Goal: Task Accomplishment & Management: Manage account settings

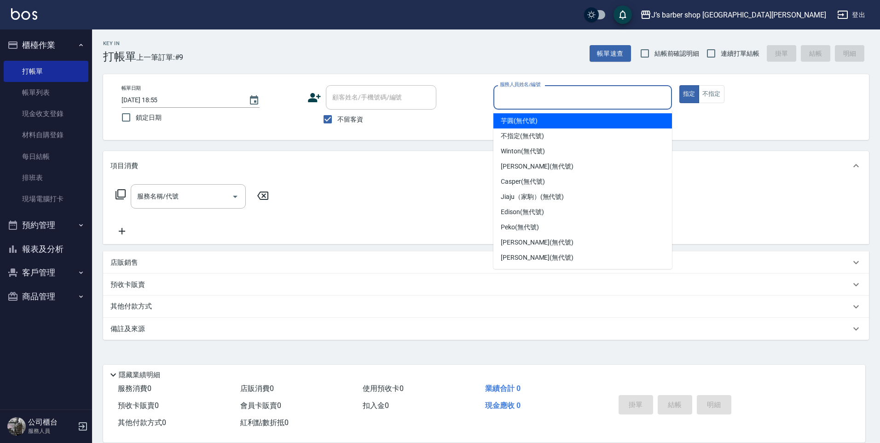
click at [544, 103] on input "服務人員姓名/編號" at bounding box center [583, 97] width 170 height 16
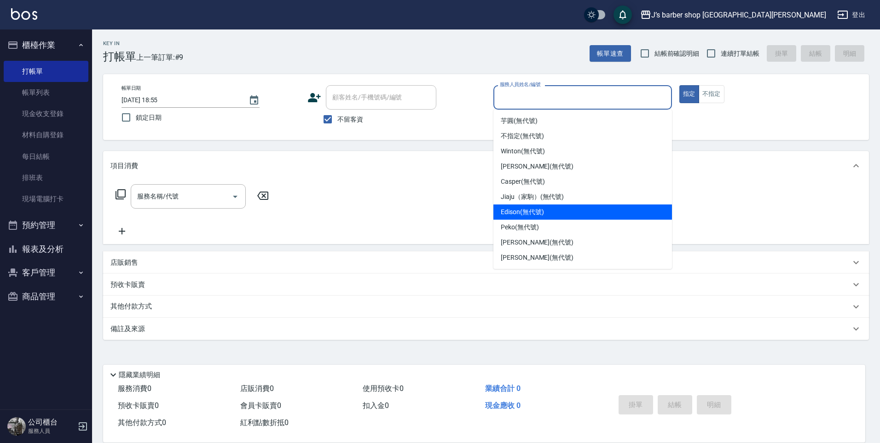
click at [514, 215] on span "Edison (無代號)" at bounding box center [522, 212] width 43 height 10
type input "Edison(無代號)"
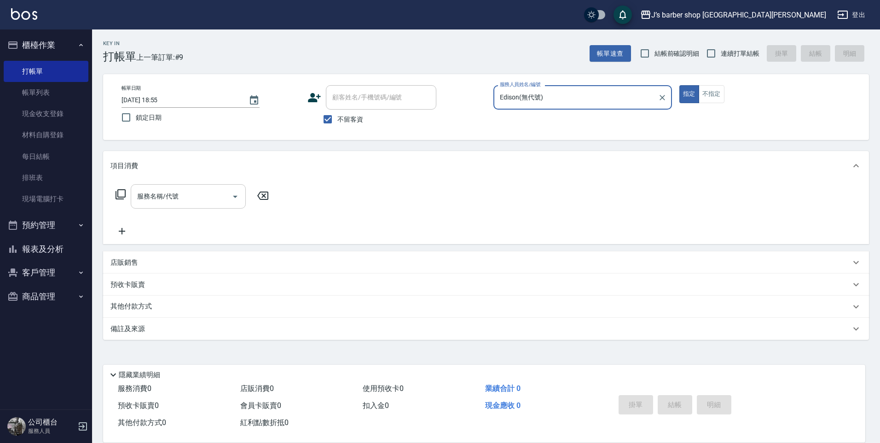
click at [180, 191] on input "服務名稱/代號" at bounding box center [181, 196] width 93 height 16
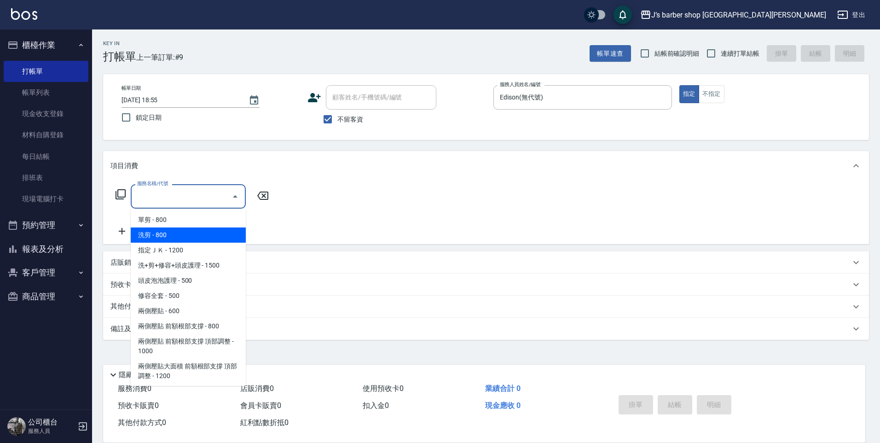
click at [173, 234] on span "洗剪 - 800" at bounding box center [188, 234] width 115 height 15
type input "洗剪(101)"
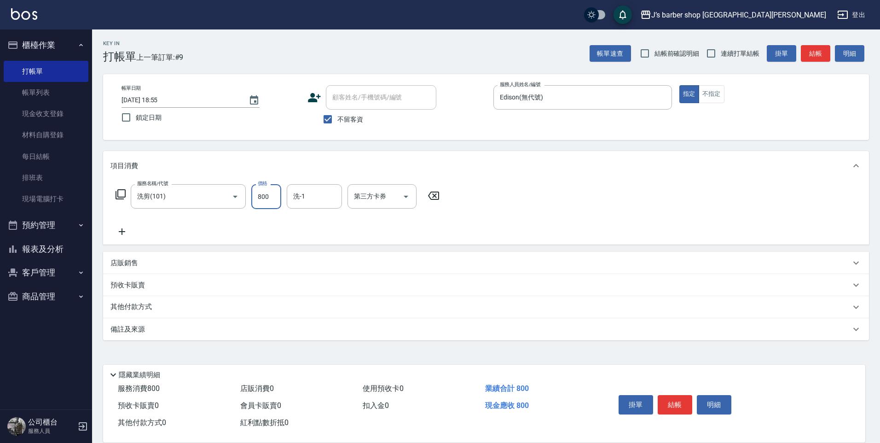
click at [266, 198] on input "800" at bounding box center [266, 196] width 30 height 25
type input "600"
click at [660, 400] on button "結帳" at bounding box center [675, 404] width 35 height 19
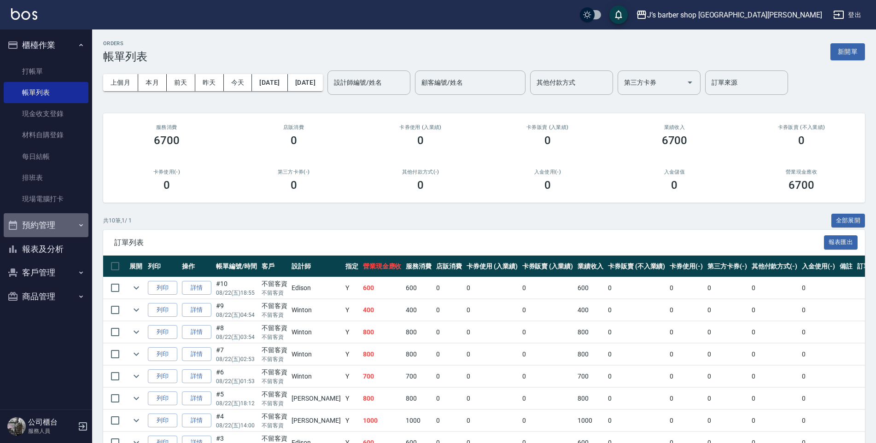
click at [59, 226] on button "預約管理" at bounding box center [46, 225] width 85 height 24
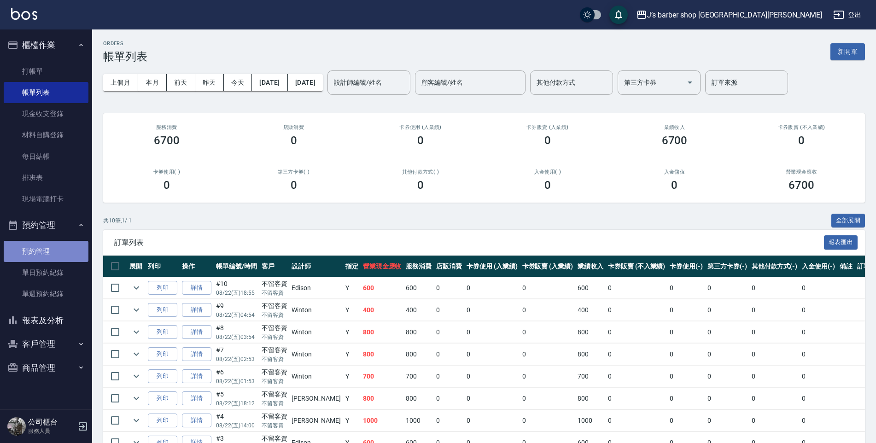
click at [73, 244] on link "預約管理" at bounding box center [46, 251] width 85 height 21
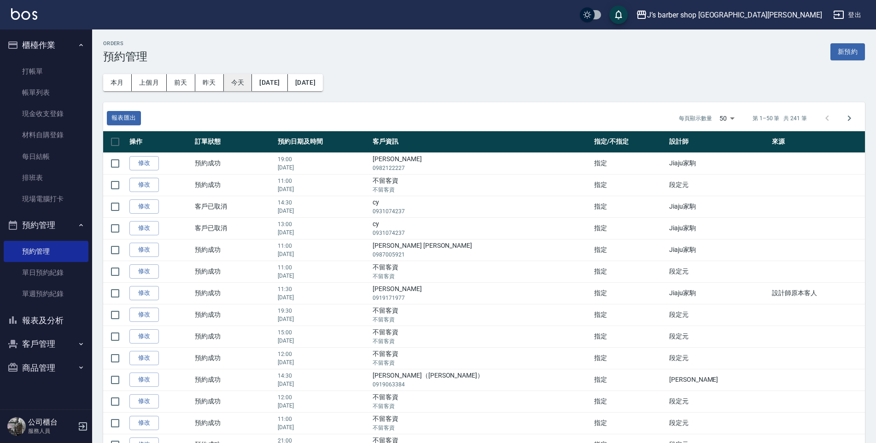
click at [232, 87] on button "今天" at bounding box center [238, 82] width 29 height 17
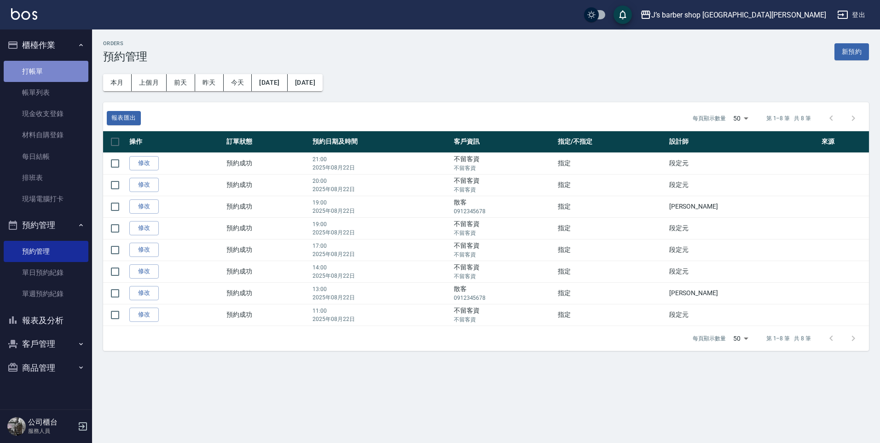
click at [35, 67] on link "打帳單" at bounding box center [46, 71] width 85 height 21
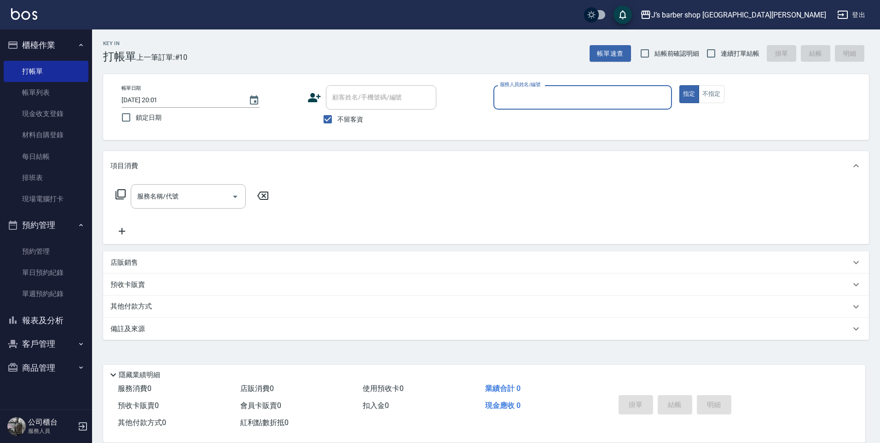
click at [529, 103] on input "服務人員姓名/編號" at bounding box center [583, 97] width 170 height 16
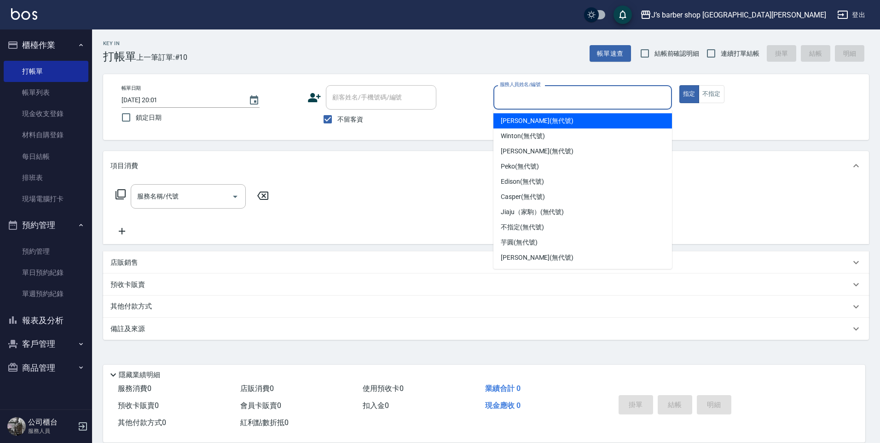
click at [563, 119] on div "[PERSON_NAME] (無代號)" at bounding box center [582, 120] width 179 height 15
type input "[PERSON_NAME](無代號)"
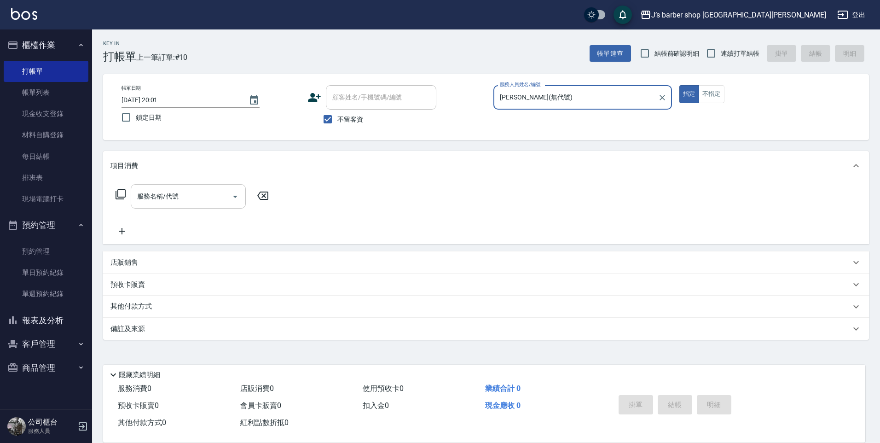
click at [200, 192] on input "服務名稱/代號" at bounding box center [181, 196] width 93 height 16
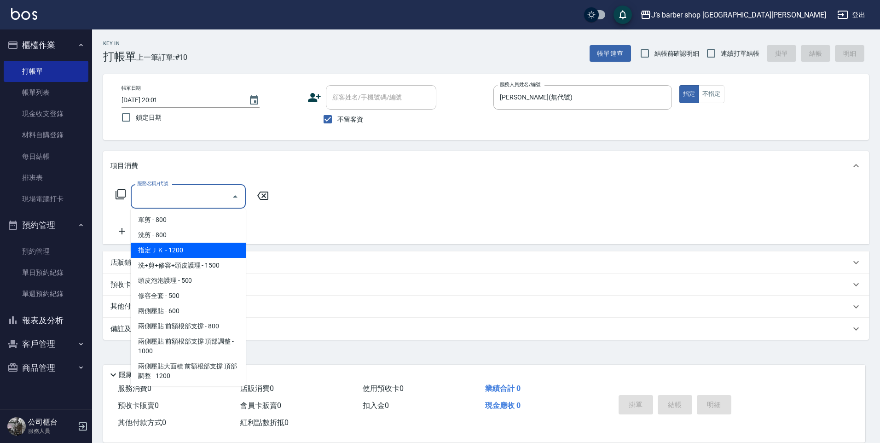
click at [184, 251] on span "指定ＪＫ - 1200" at bounding box center [188, 250] width 115 height 15
type input "指定ＪＫ(102)"
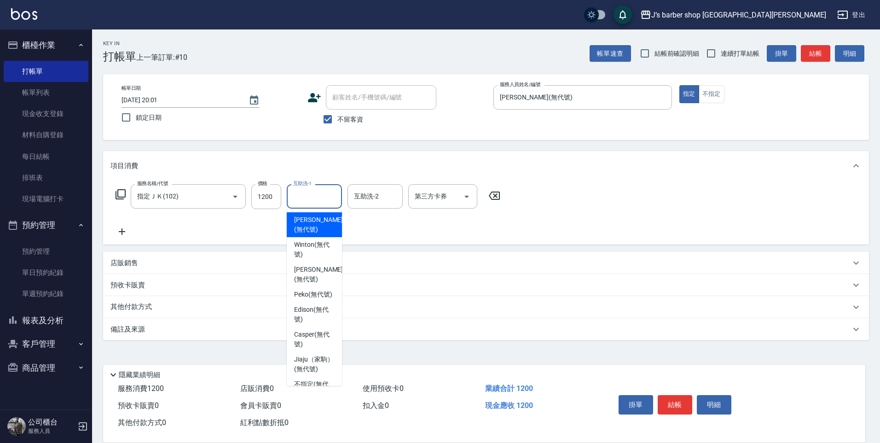
click at [317, 198] on input "互助洗-1" at bounding box center [314, 196] width 47 height 16
click at [335, 293] on div "Peko (無代號)" at bounding box center [314, 294] width 55 height 15
type input "Peko(無代號)"
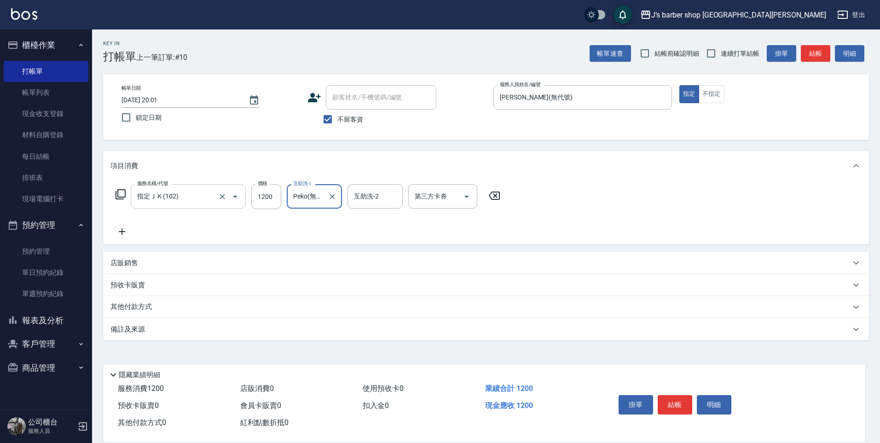
click at [233, 200] on icon "Open" at bounding box center [235, 196] width 11 height 11
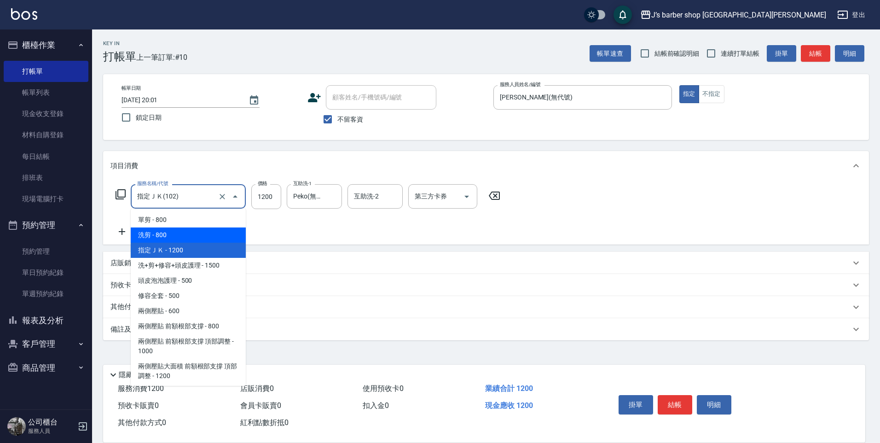
click at [192, 229] on span "洗剪 - 800" at bounding box center [188, 234] width 115 height 15
type input "洗剪(101)"
type input "800"
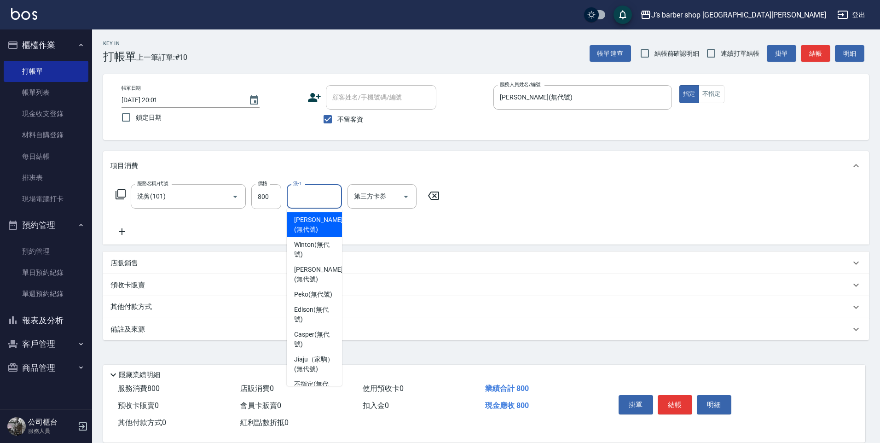
click at [307, 201] on input "洗-1" at bounding box center [314, 196] width 47 height 16
click at [315, 299] on span "Peko (無代號)" at bounding box center [313, 295] width 38 height 10
type input "Peko(無代號)"
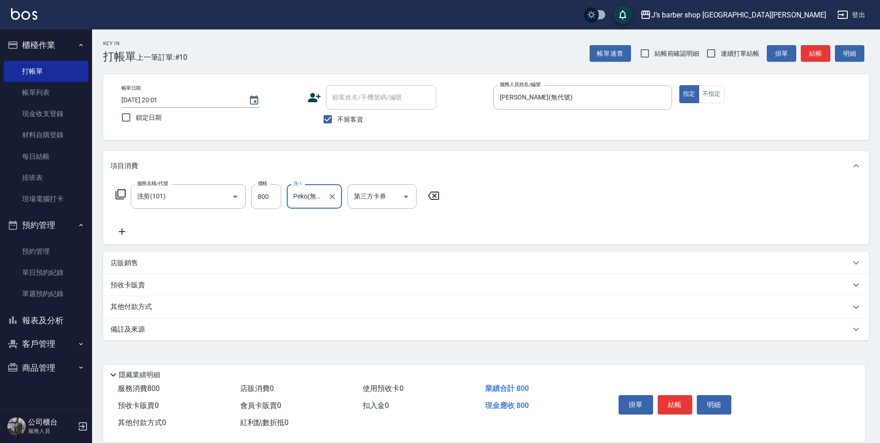
click at [558, 191] on div "服務名稱/代號 洗剪(101) 服務名稱/代號 價格 800 價格 洗-1 Peko(無代號) 洗-1 第三方卡券 第三方卡券" at bounding box center [486, 212] width 766 height 64
click at [667, 404] on button "結帳" at bounding box center [675, 404] width 35 height 19
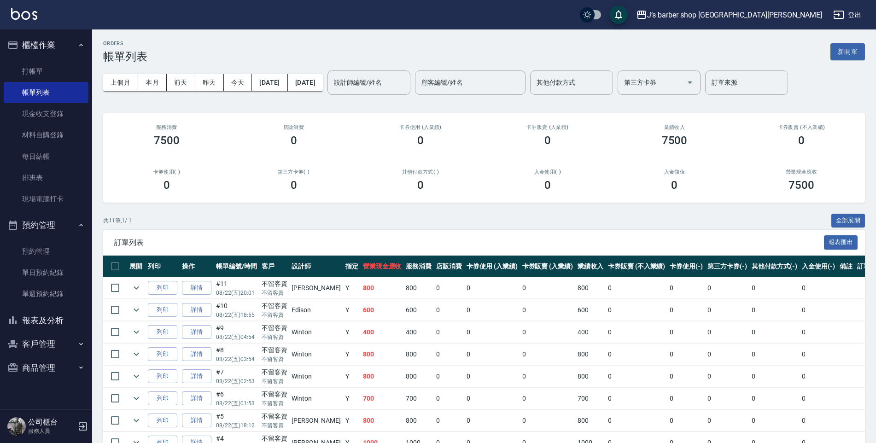
click at [61, 326] on button "報表及分析" at bounding box center [46, 320] width 85 height 24
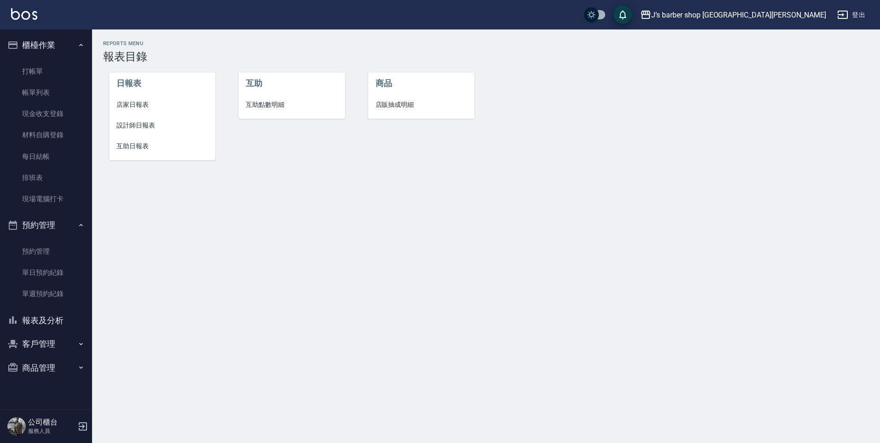
click at [137, 141] on span "互助日報表" at bounding box center [162, 146] width 92 height 10
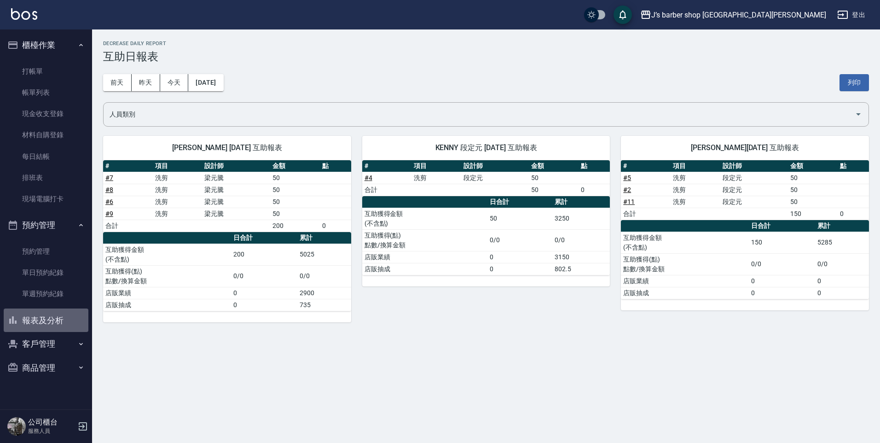
click at [49, 315] on button "報表及分析" at bounding box center [46, 320] width 85 height 24
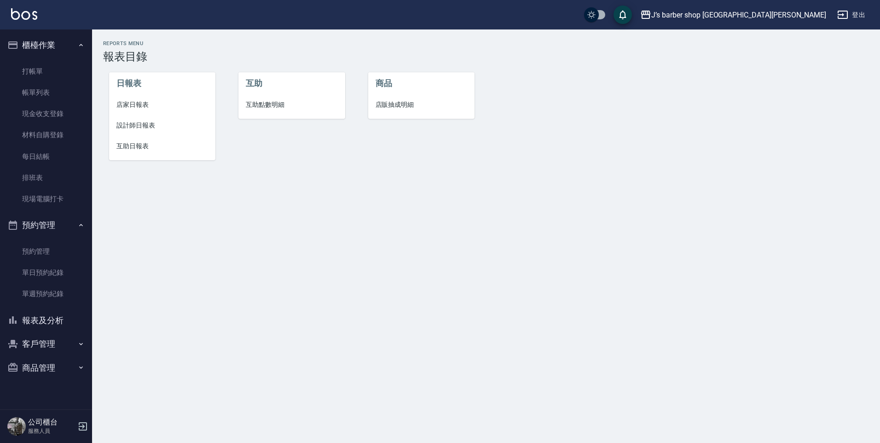
click at [145, 127] on span "設計師日報表" at bounding box center [162, 126] width 92 height 10
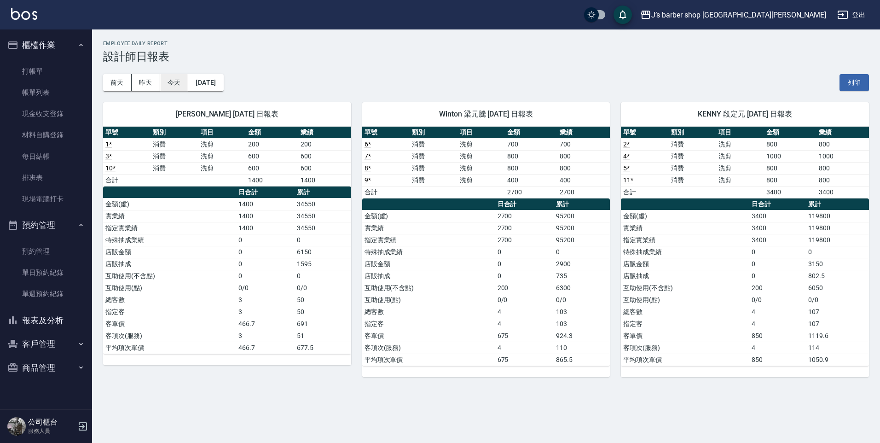
click at [170, 83] on button "今天" at bounding box center [174, 82] width 29 height 17
click at [74, 65] on link "打帳單" at bounding box center [46, 71] width 85 height 21
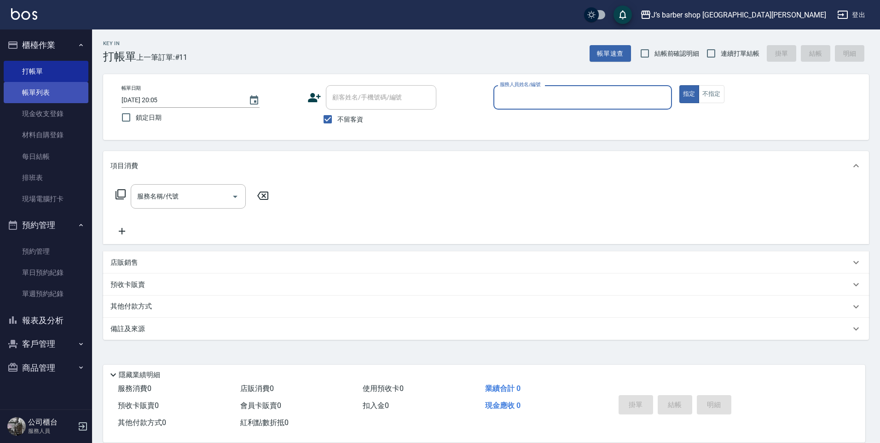
click at [42, 99] on link "帳單列表" at bounding box center [46, 92] width 85 height 21
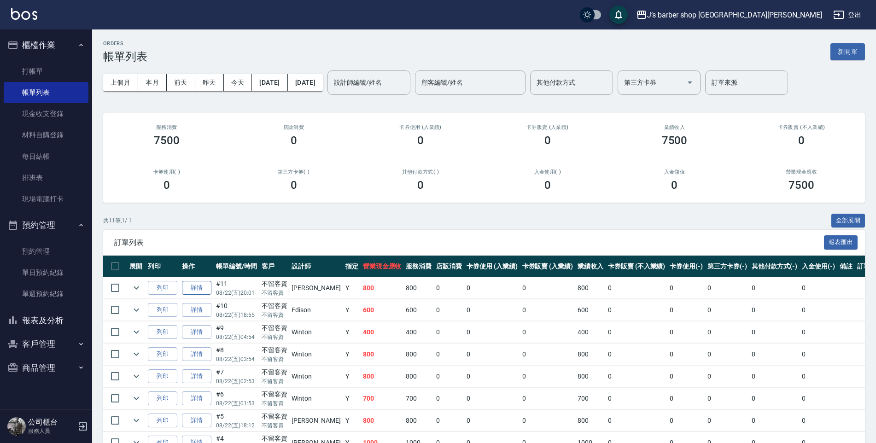
click at [209, 284] on link "詳情" at bounding box center [196, 288] width 29 height 14
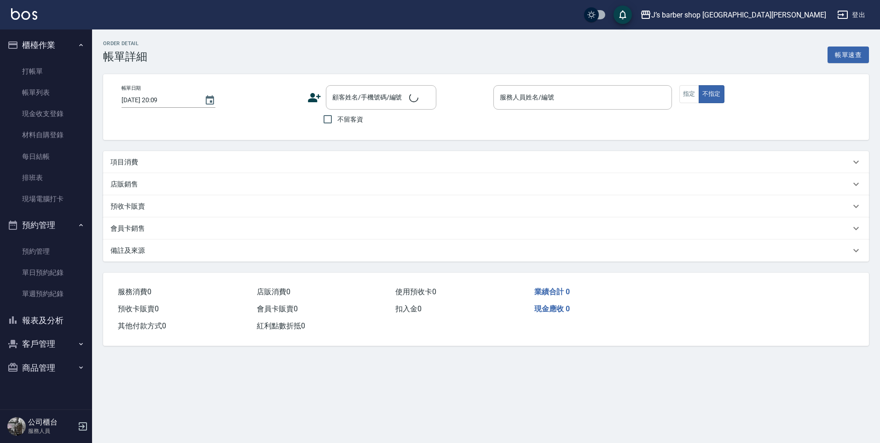
type input "[DATE] 20:01"
checkbox input "true"
type input "[PERSON_NAME](無代號)"
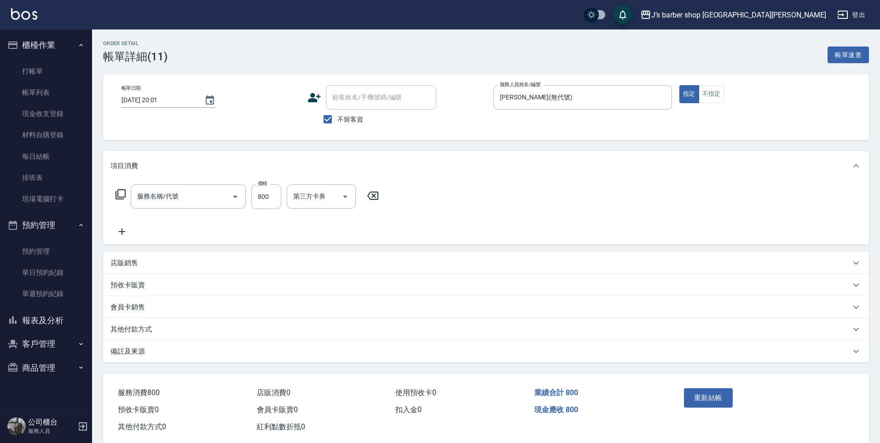
type input "洗剪(101)"
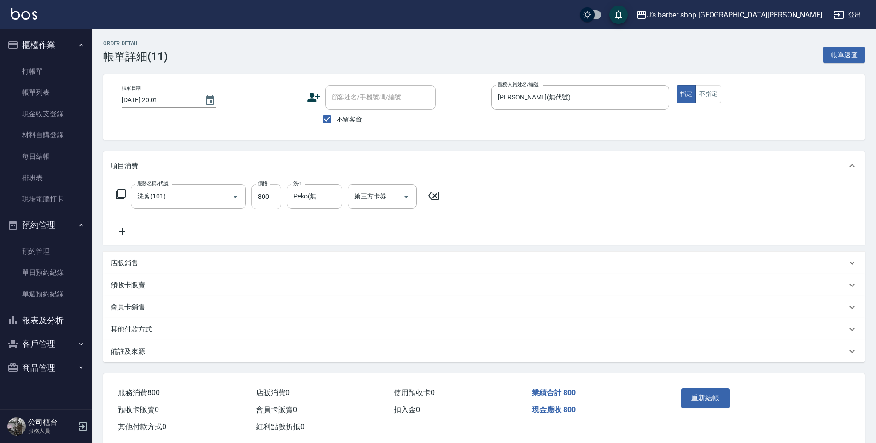
click at [267, 197] on input "800" at bounding box center [266, 196] width 30 height 25
type input "700"
click at [459, 226] on div "服務名稱/代號 洗剪(101) 服務名稱/代號 價格 700 價格 洗-1 Peko(無代號) 洗-1 第三方卡券 第三方卡券" at bounding box center [483, 212] width 761 height 64
click at [713, 395] on button "重新結帳" at bounding box center [705, 397] width 49 height 19
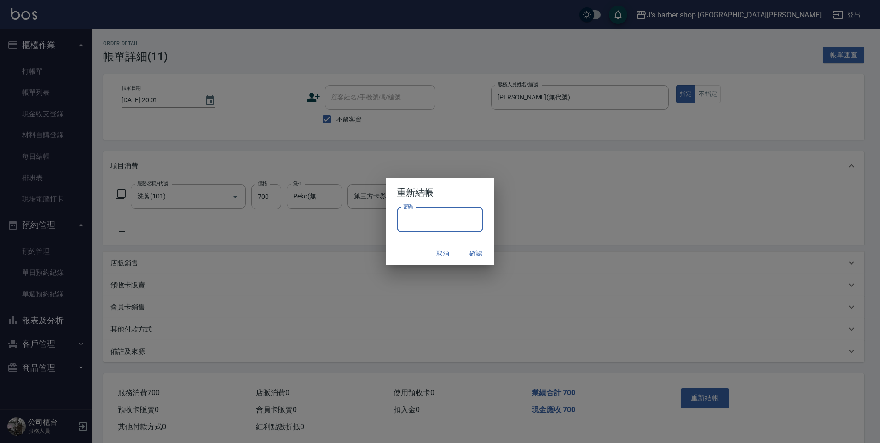
click at [443, 223] on input "密碼" at bounding box center [440, 219] width 87 height 25
type input "****"
click at [474, 249] on button "確認" at bounding box center [475, 253] width 29 height 17
